Goal: Task Accomplishment & Management: Manage account settings

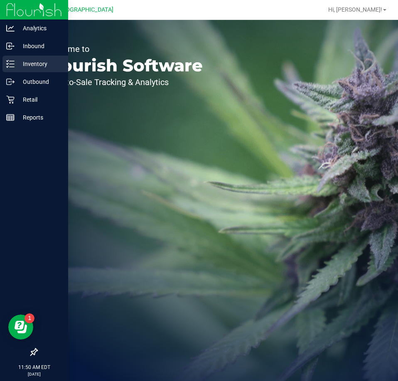
click at [12, 67] on line at bounding box center [12, 67] width 5 height 0
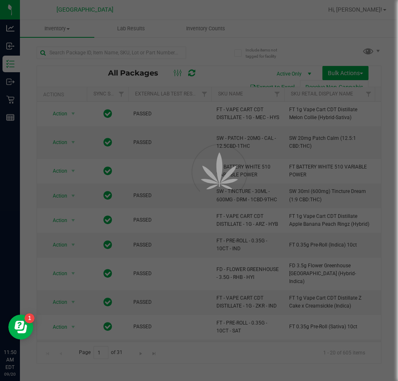
click at [123, 53] on div at bounding box center [199, 190] width 398 height 381
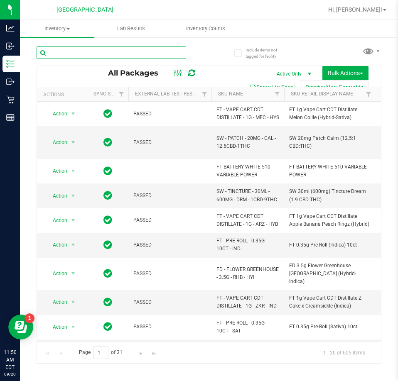
click at [97, 53] on input "text" at bounding box center [111, 52] width 149 height 12
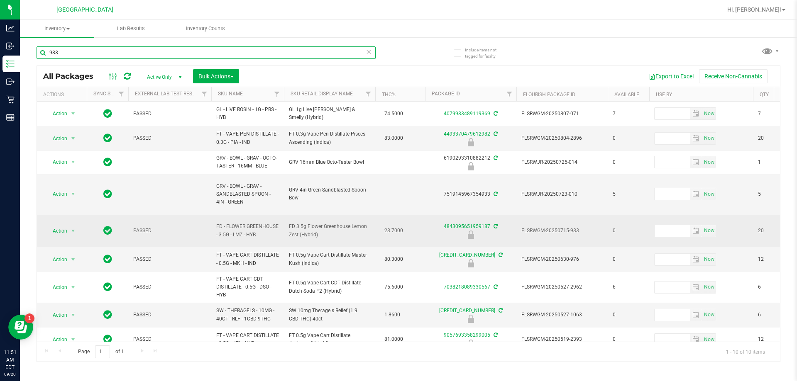
type input "933"
click at [66, 225] on span "Action" at bounding box center [56, 231] width 22 height 12
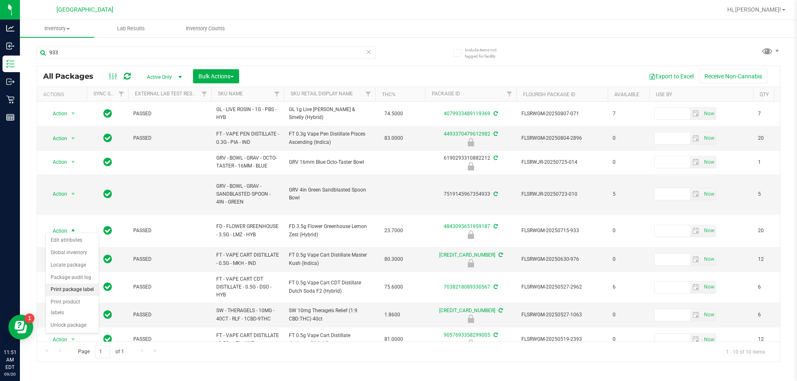
click at [68, 287] on li "Print package label" at bounding box center [72, 290] width 53 height 12
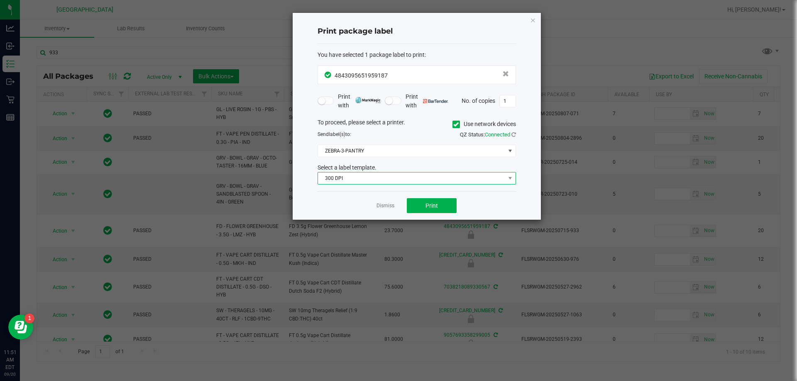
click at [397, 182] on span "300 DPI" at bounding box center [411, 179] width 187 height 12
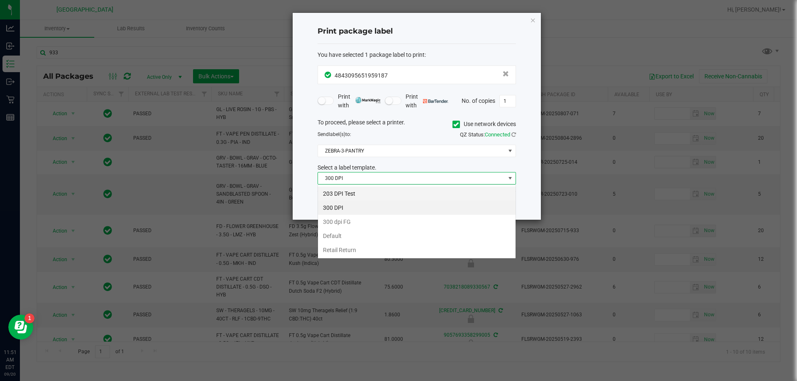
scroll to position [12, 198]
drag, startPoint x: 371, startPoint y: 193, endPoint x: 375, endPoint y: 181, distance: 12.6
click at [371, 193] on li "203 DPI Test" at bounding box center [417, 194] width 198 height 14
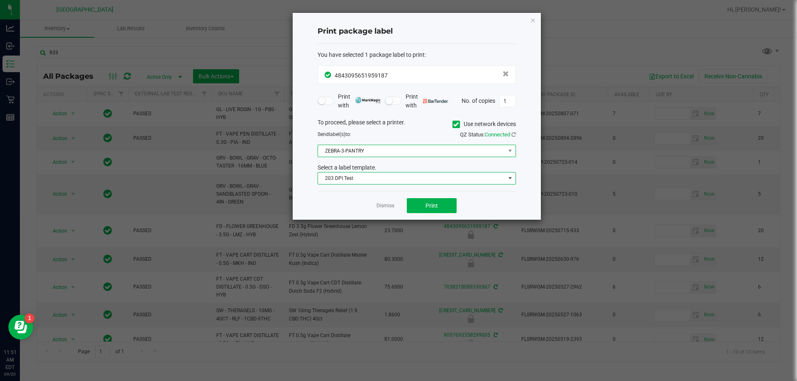
click at [382, 155] on span "ZEBRA-3-PANTRY" at bounding box center [411, 151] width 187 height 12
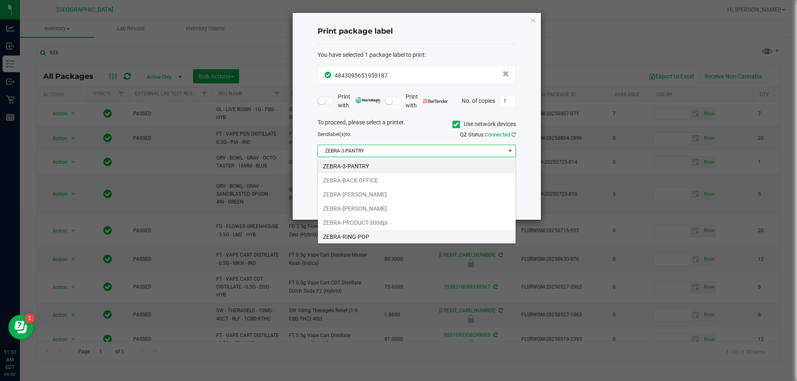
click at [367, 234] on li "ZEBRA-RING-POP" at bounding box center [417, 237] width 198 height 14
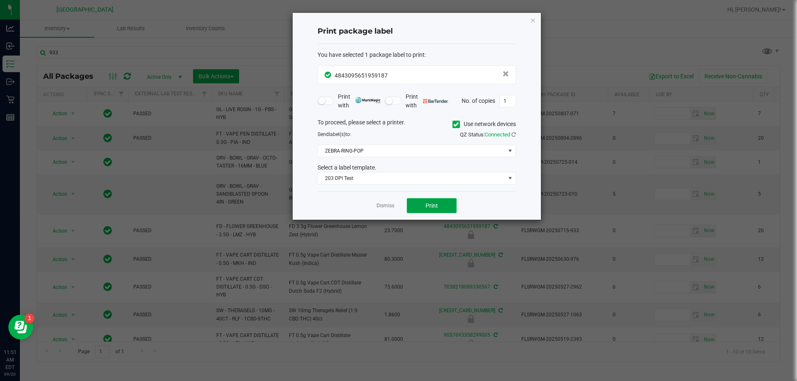
click at [397, 210] on button "Print" at bounding box center [432, 205] width 50 height 15
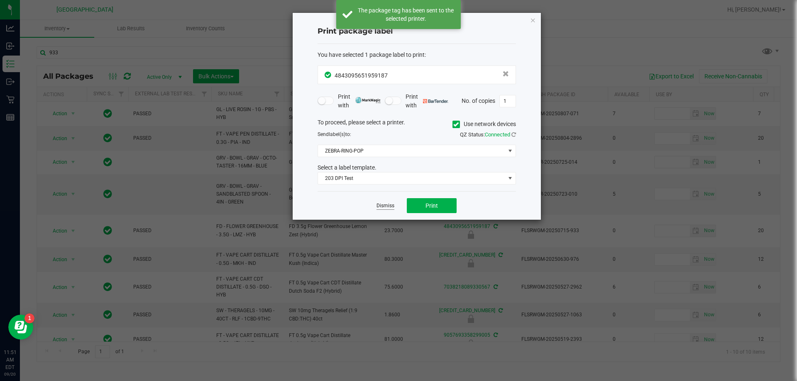
click at [389, 203] on link "Dismiss" at bounding box center [385, 206] width 18 height 7
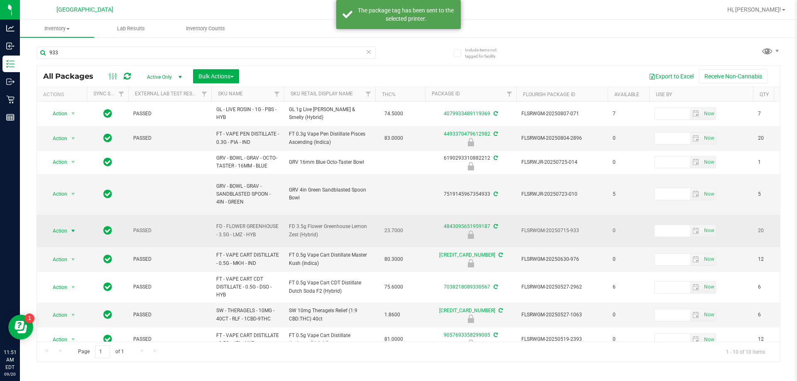
click at [67, 226] on span "Action" at bounding box center [56, 231] width 22 height 12
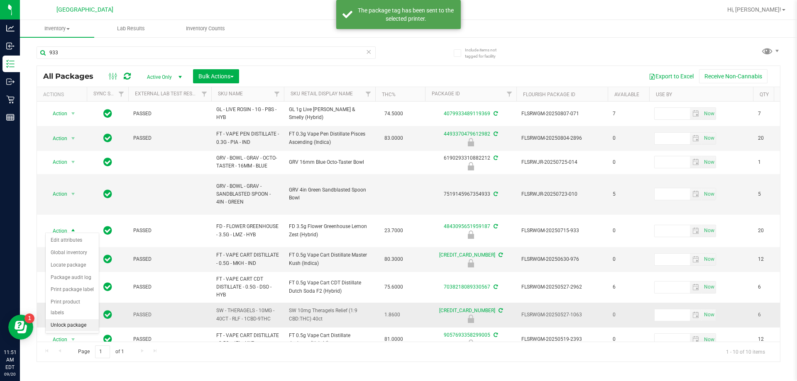
drag, startPoint x: 61, startPoint y: 313, endPoint x: 73, endPoint y: 296, distance: 21.2
click at [64, 320] on li "Unlock package" at bounding box center [72, 326] width 53 height 12
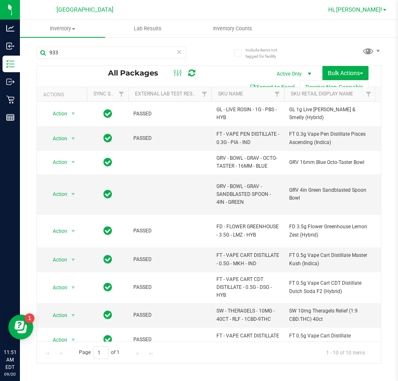
click at [364, 7] on span "Hi, [PERSON_NAME]!" at bounding box center [355, 9] width 54 height 7
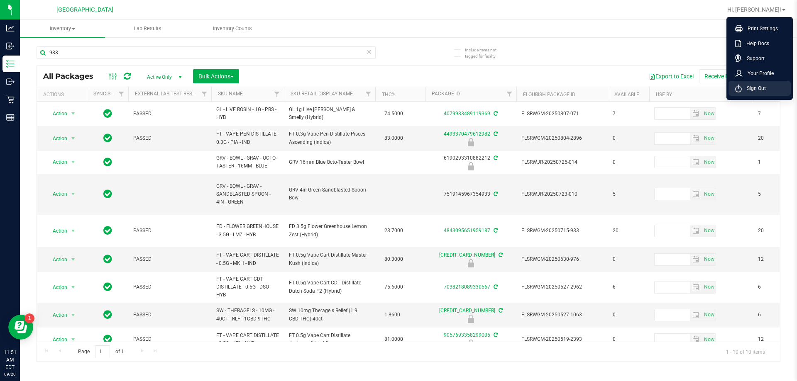
click at [397, 86] on span "Sign Out" at bounding box center [754, 88] width 24 height 8
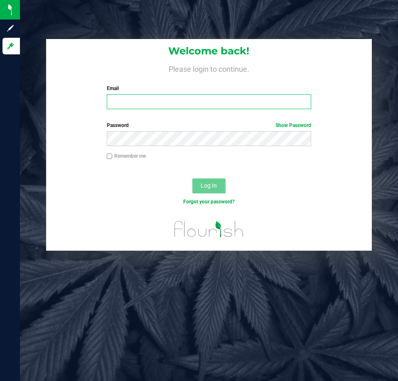
click at [122, 103] on input "Email" at bounding box center [209, 101] width 204 height 15
type input "[EMAIL_ADDRESS][DOMAIN_NAME]"
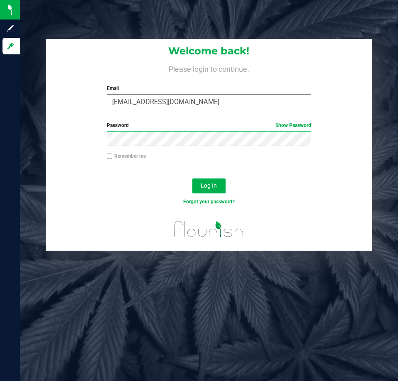
click at [192, 178] on button "Log In" at bounding box center [208, 185] width 33 height 15
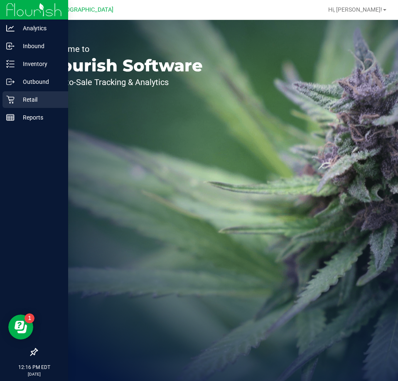
click at [19, 100] on p "Retail" at bounding box center [40, 100] width 50 height 10
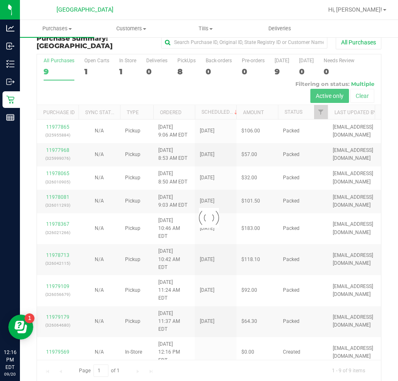
scroll to position [19, 0]
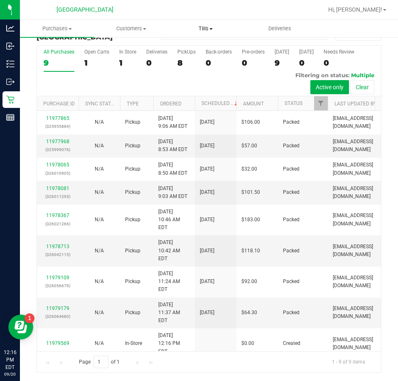
click at [208, 28] on span "Tills" at bounding box center [205, 28] width 73 height 7
click at [198, 48] on span "Manage tills" at bounding box center [196, 49] width 56 height 7
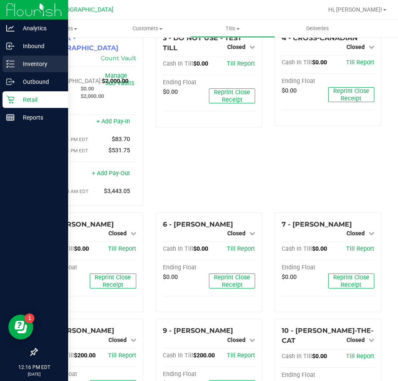
click at [29, 61] on p "Inventory" at bounding box center [40, 64] width 50 height 10
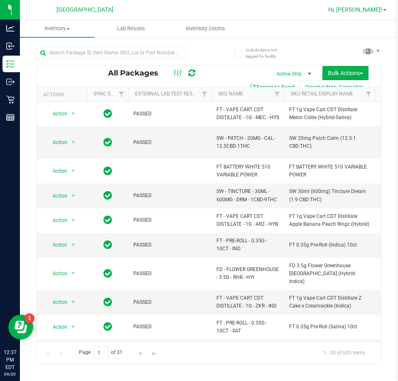
click at [374, 11] on span "Hi, [PERSON_NAME]!" at bounding box center [355, 9] width 54 height 7
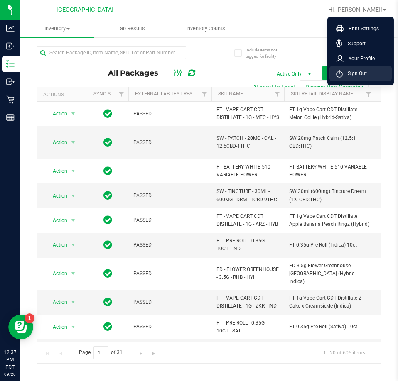
click at [366, 79] on li "Sign Out" at bounding box center [360, 73] width 62 height 15
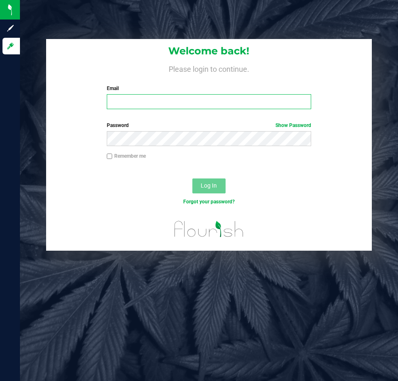
click at [120, 104] on input "Email" at bounding box center [209, 101] width 204 height 15
type input "[EMAIL_ADDRESS][DOMAIN_NAME]"
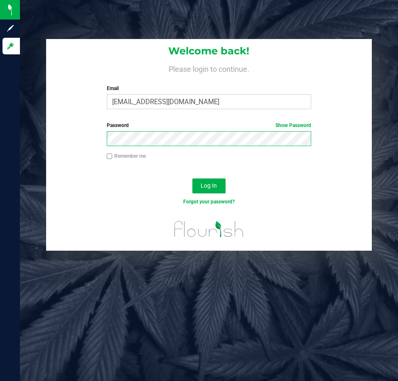
click at [192, 178] on button "Log In" at bounding box center [208, 185] width 33 height 15
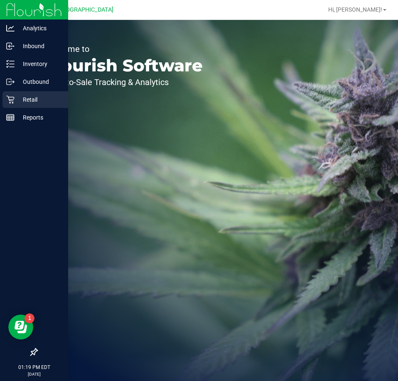
click at [24, 105] on div "Retail" at bounding box center [35, 99] width 66 height 17
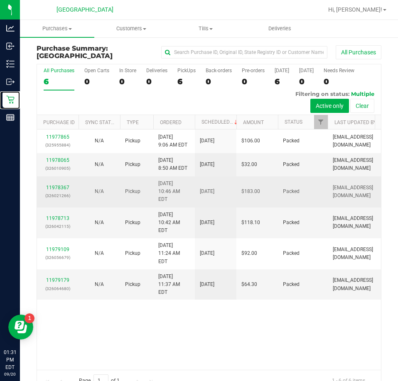
scroll to position [19, 0]
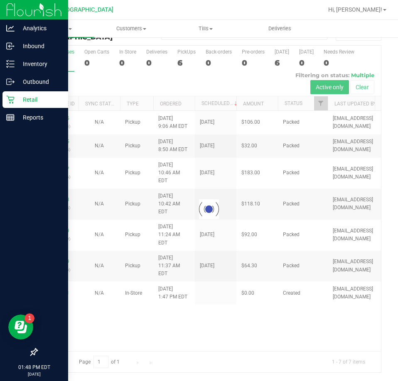
click at [14, 7] on img at bounding box center [34, 10] width 56 height 20
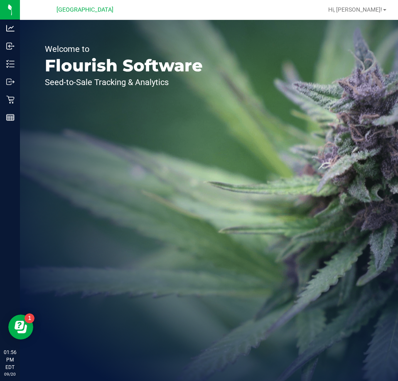
click at [352, 25] on div "Welcome to Flourish Software Seed-to-Sale Tracking & Analytics" at bounding box center [209, 200] width 378 height 361
click at [370, 7] on span "Hi, [PERSON_NAME]!" at bounding box center [355, 9] width 54 height 7
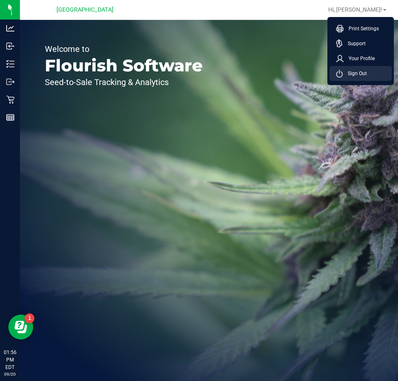
click at [348, 72] on span "Sign Out" at bounding box center [354, 73] width 24 height 8
